Goal: Navigation & Orientation: Find specific page/section

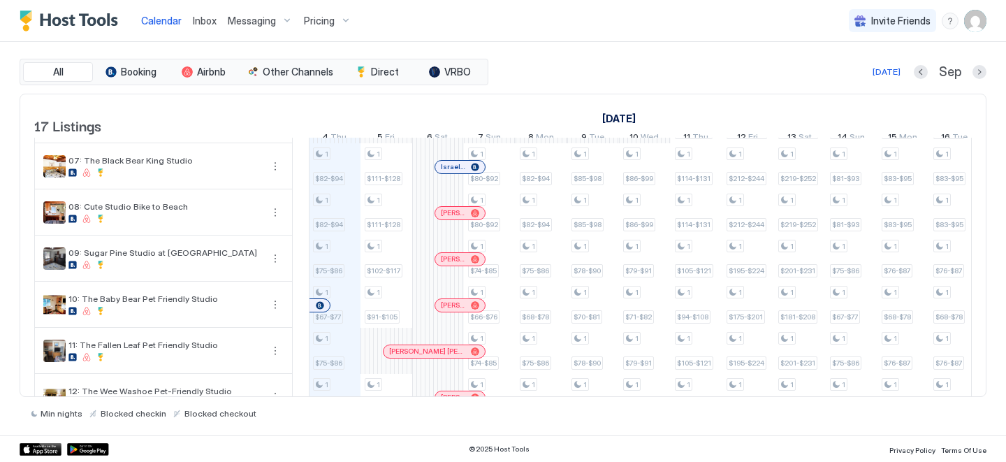
scroll to position [368, 0]
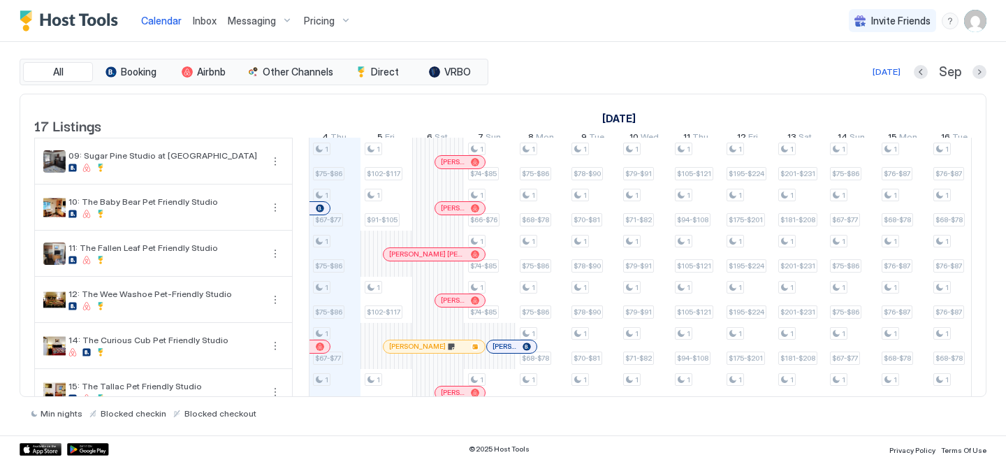
click at [212, 22] on span "Inbox" at bounding box center [205, 21] width 24 height 12
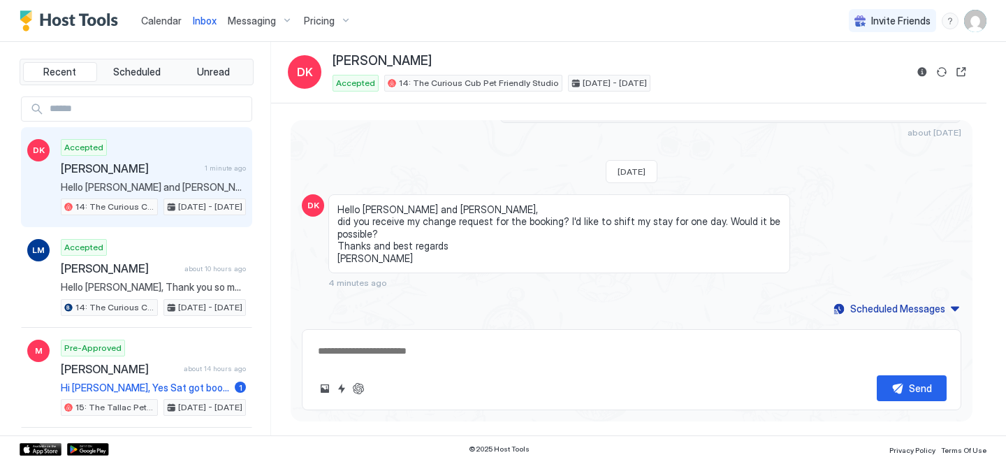
scroll to position [237, 0]
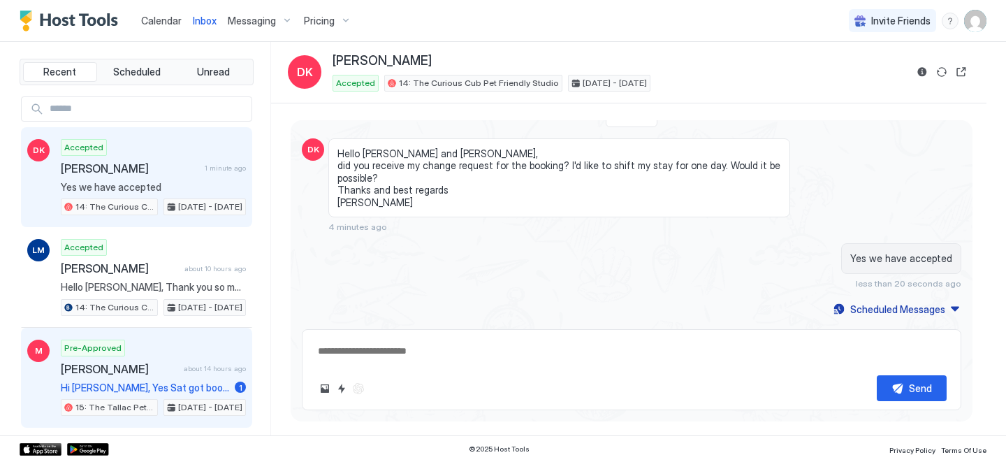
click at [132, 372] on span "[PERSON_NAME]" at bounding box center [119, 369] width 117 height 14
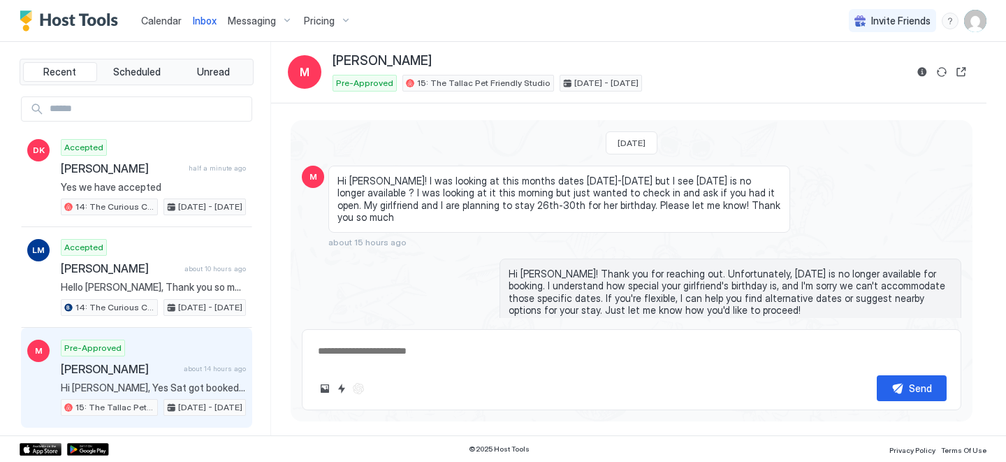
scroll to position [136, 0]
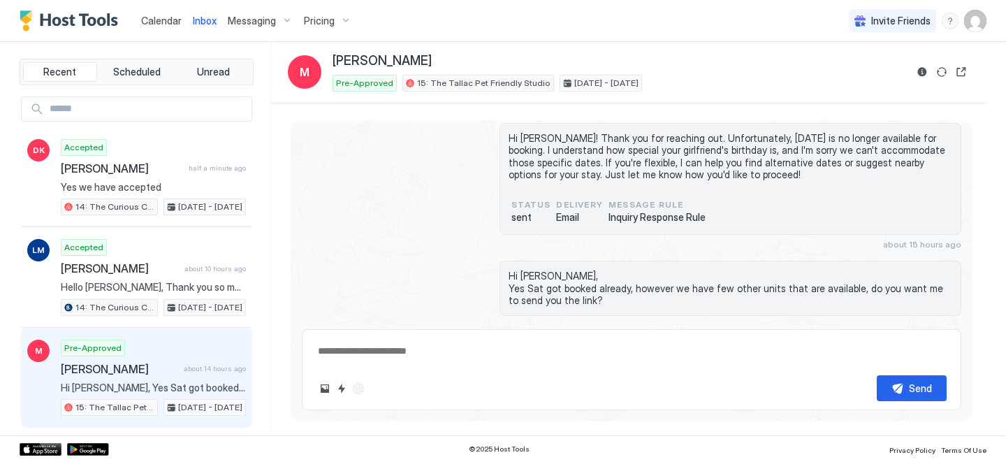
click at [168, 16] on span "Calendar" at bounding box center [161, 21] width 41 height 12
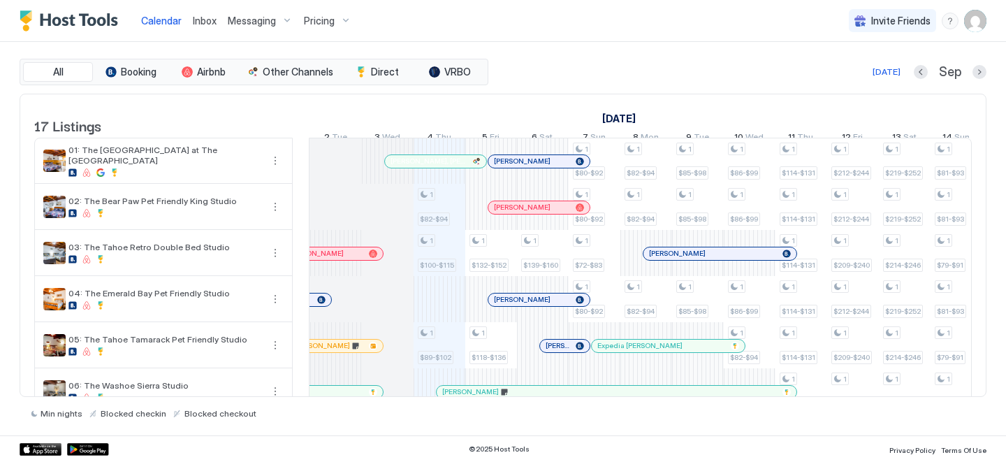
click at [404, 166] on span "[PERSON_NAME], [PERSON_NAME]" at bounding box center [428, 160] width 76 height 9
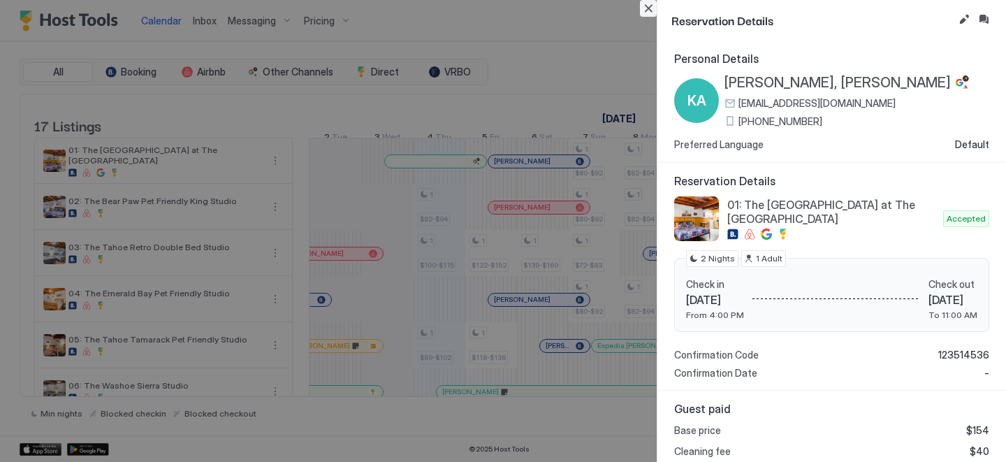
click at [650, 4] on button "Close" at bounding box center [648, 8] width 17 height 17
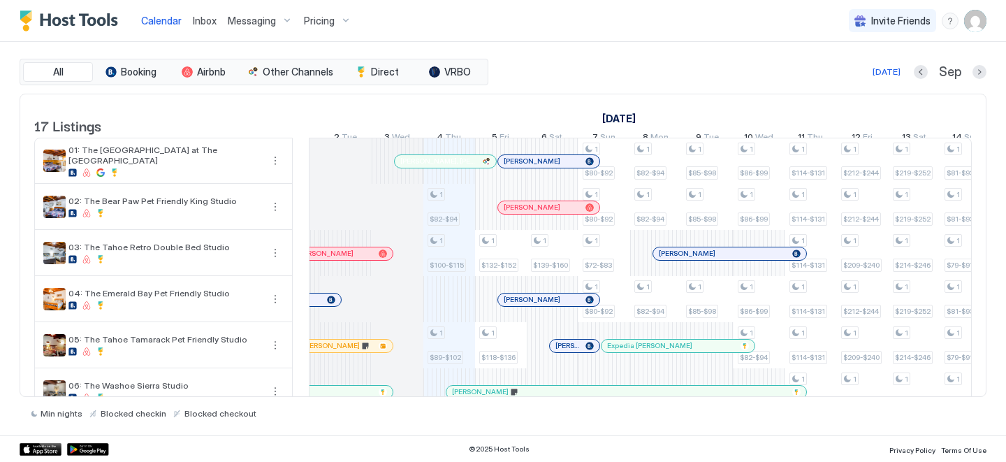
click at [444, 167] on div at bounding box center [443, 161] width 11 height 11
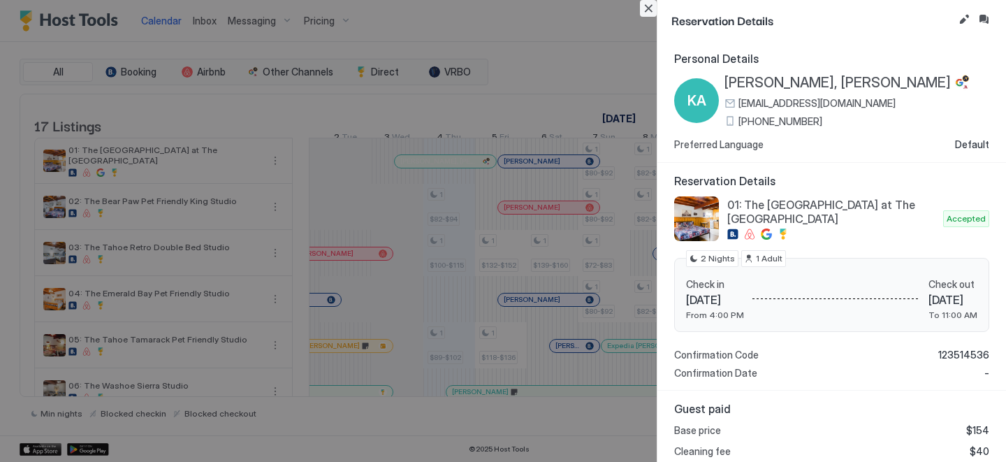
click at [650, 8] on button "Close" at bounding box center [648, 8] width 17 height 17
